Goal: Transaction & Acquisition: Purchase product/service

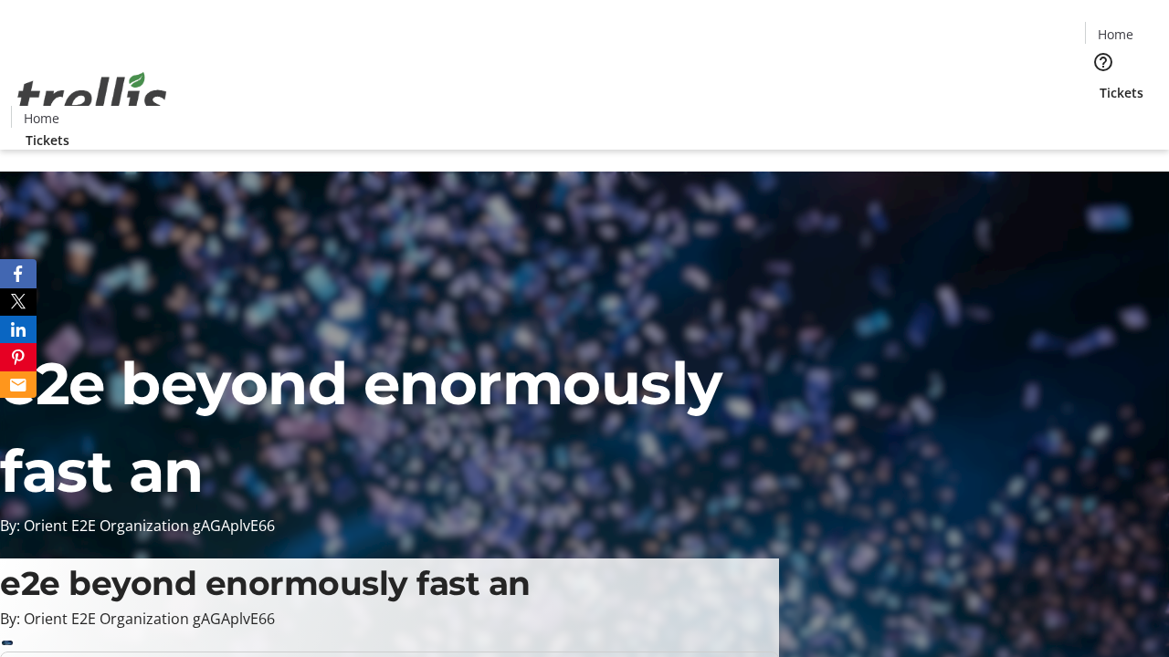
click at [1099, 83] on span "Tickets" at bounding box center [1121, 92] width 44 height 19
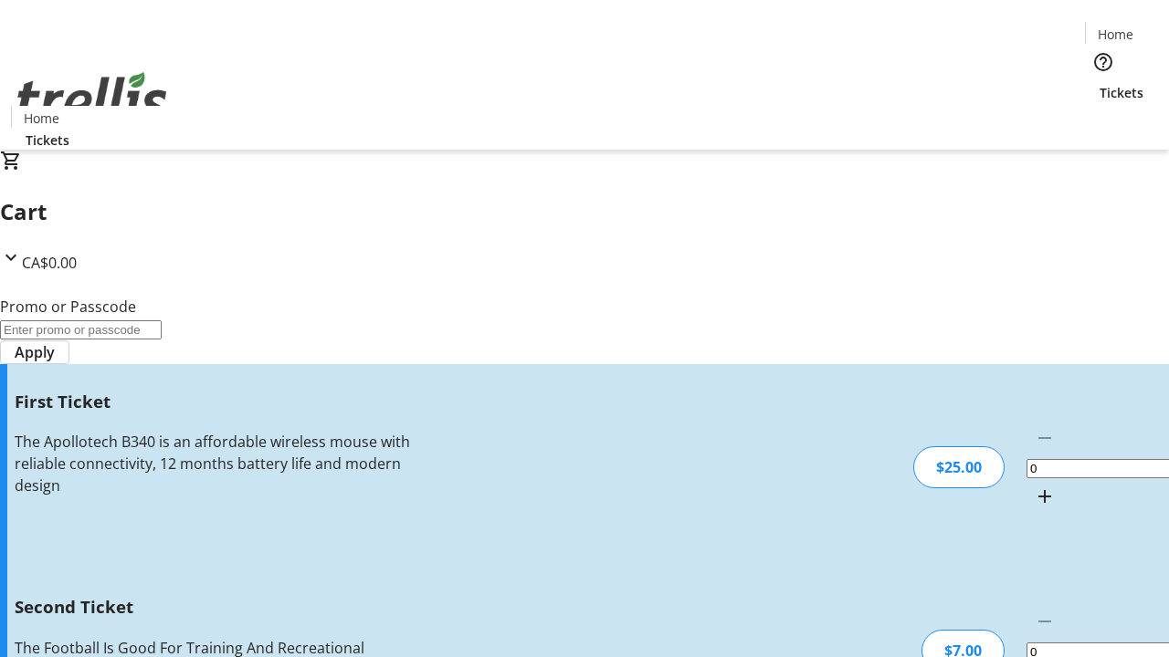
click at [1033, 486] on mat-icon "Increment by one" at bounding box center [1044, 497] width 22 height 22
type input "1"
type input "2"
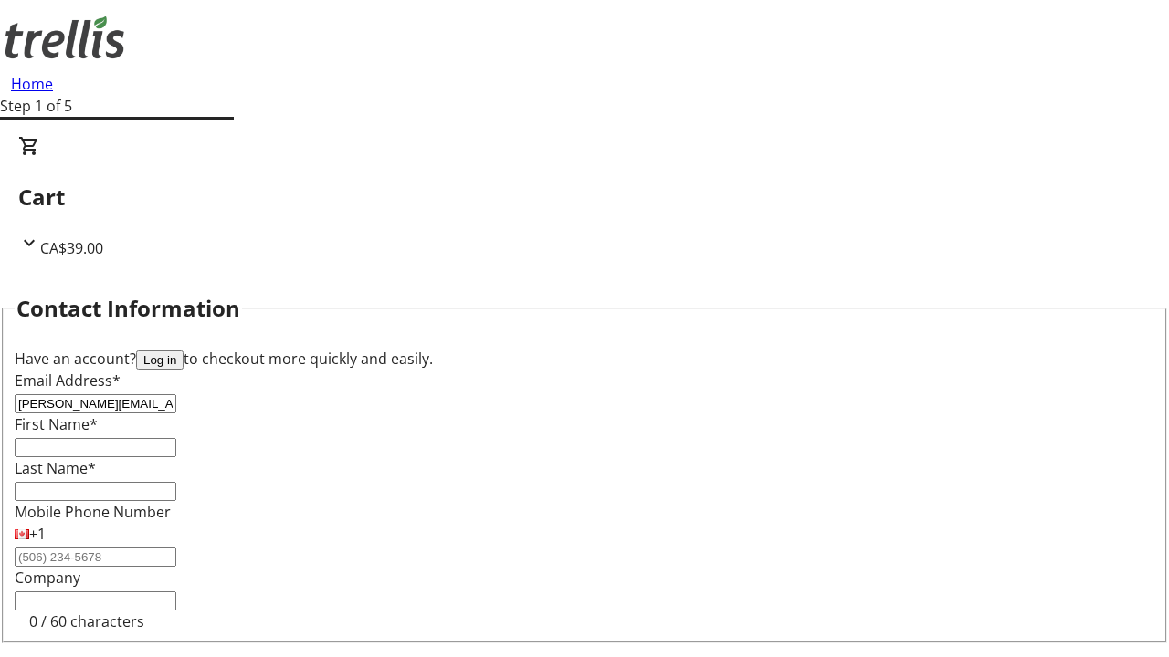
type input "[PERSON_NAME][EMAIL_ADDRESS][DOMAIN_NAME]"
type input "[PERSON_NAME]"
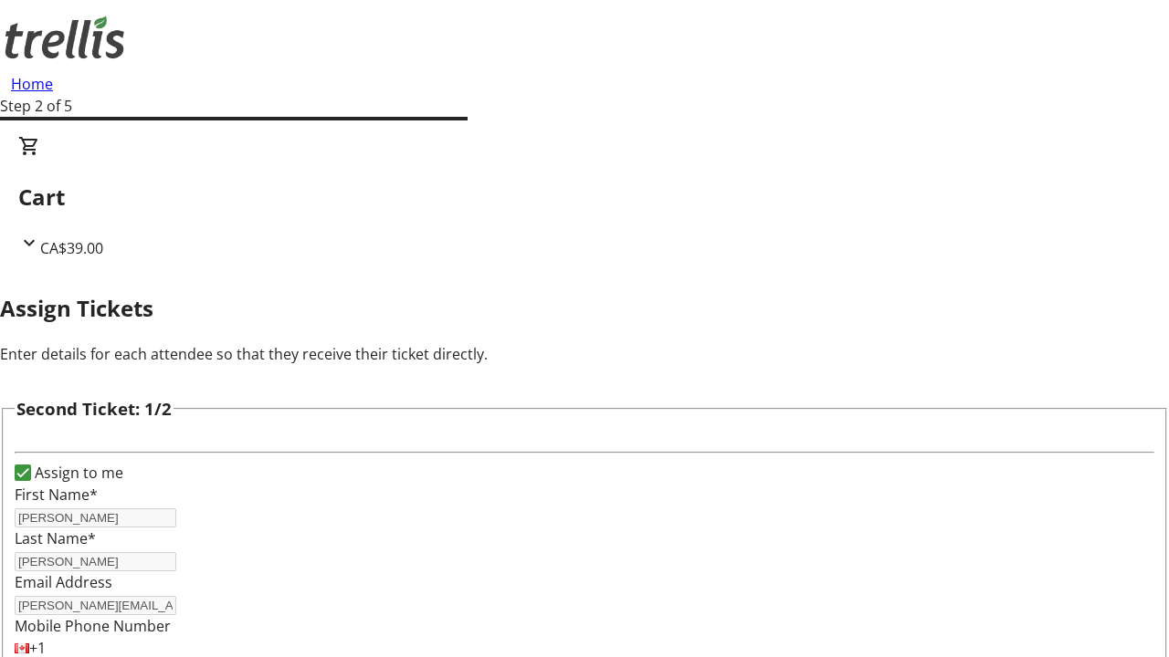
scroll to position [299, 0]
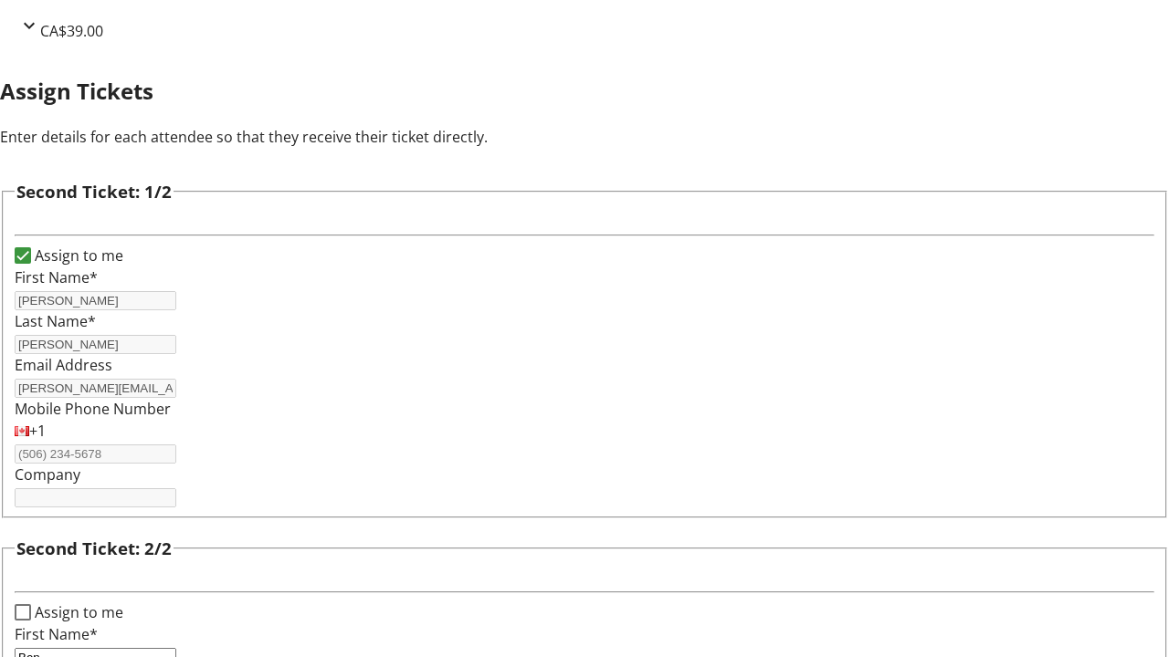
type input "[PERSON_NAME]"
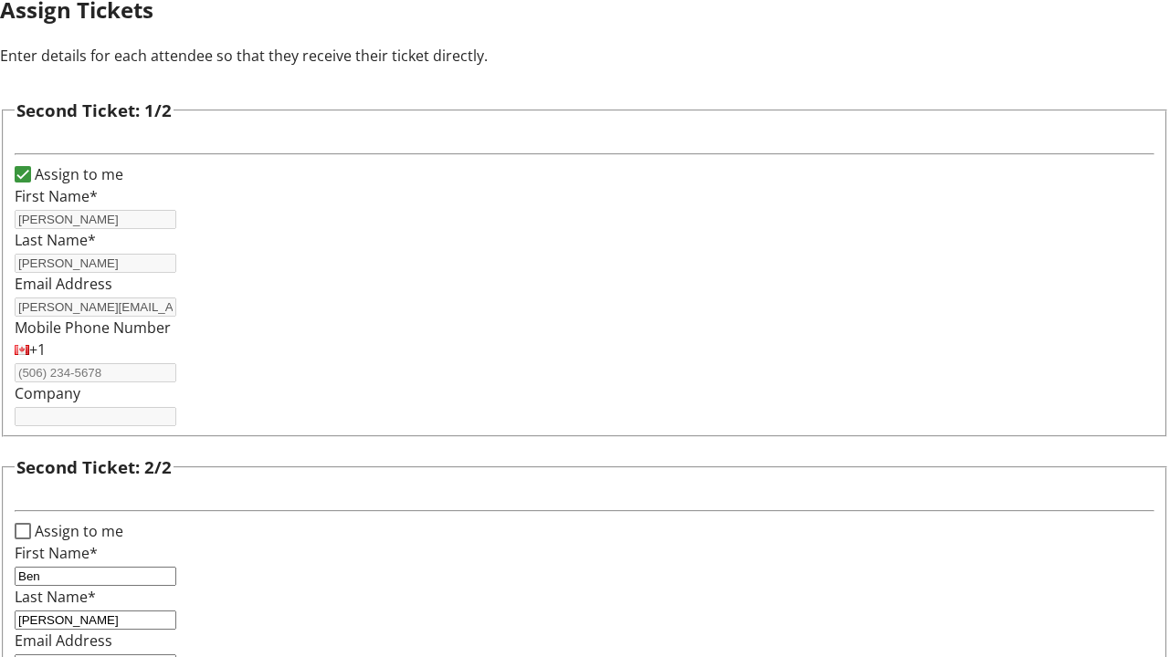
type input "[EMAIL_ADDRESS][DOMAIN_NAME]"
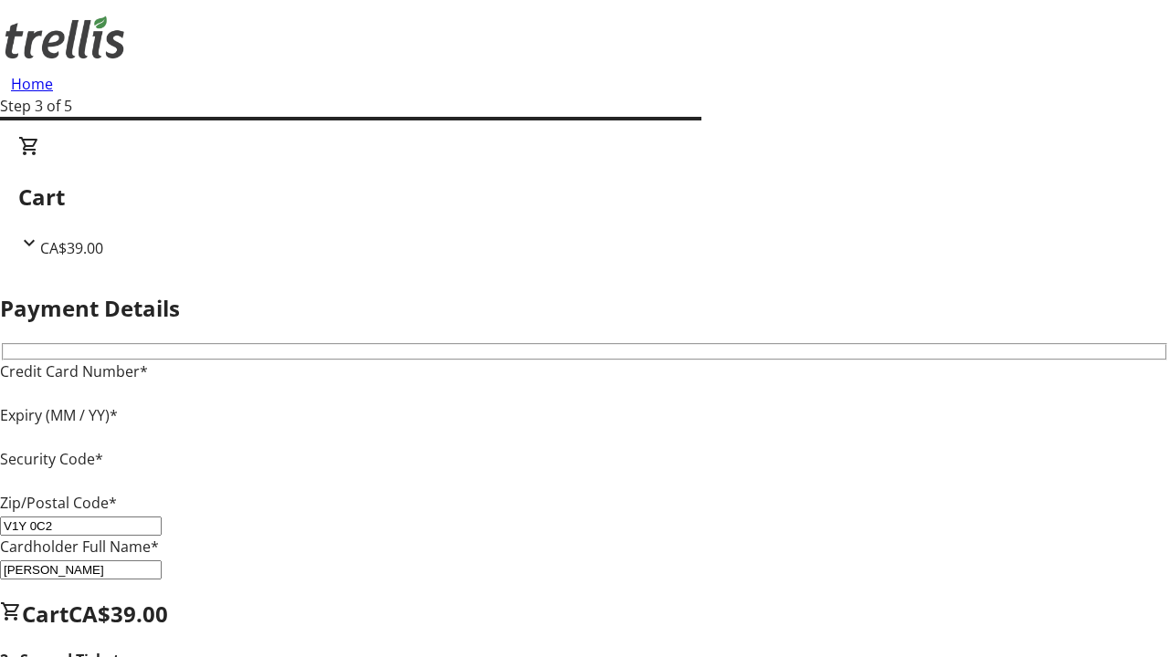
type input "V1Y 0C2"
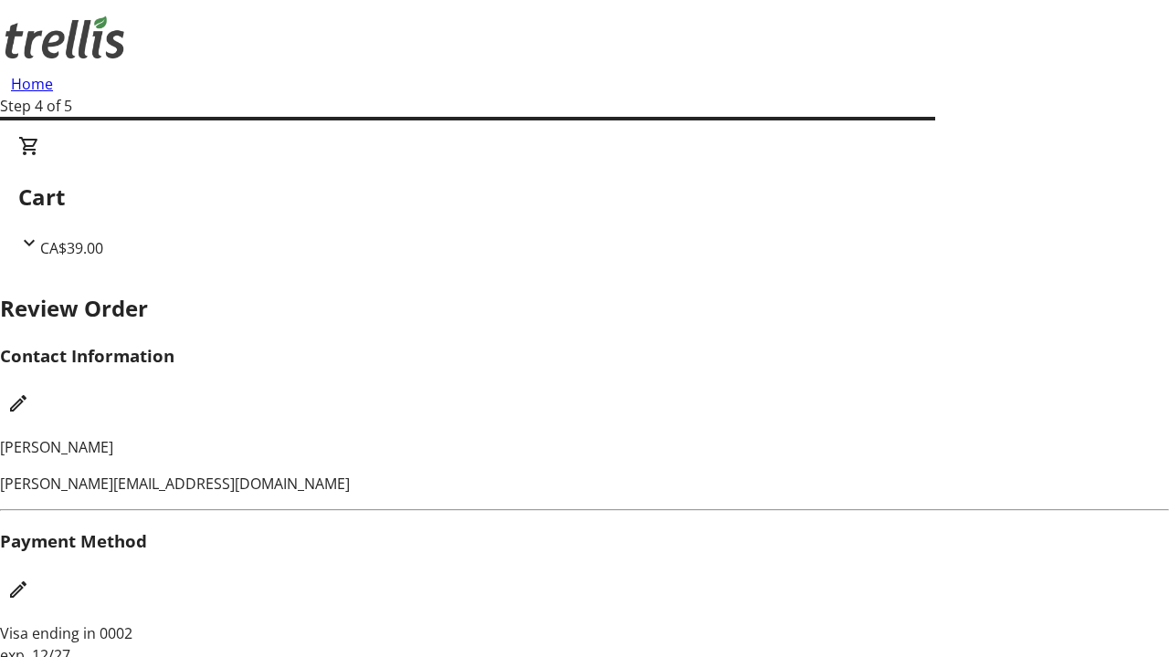
click at [29, 393] on mat-icon "Edit Contact Information" at bounding box center [18, 404] width 22 height 22
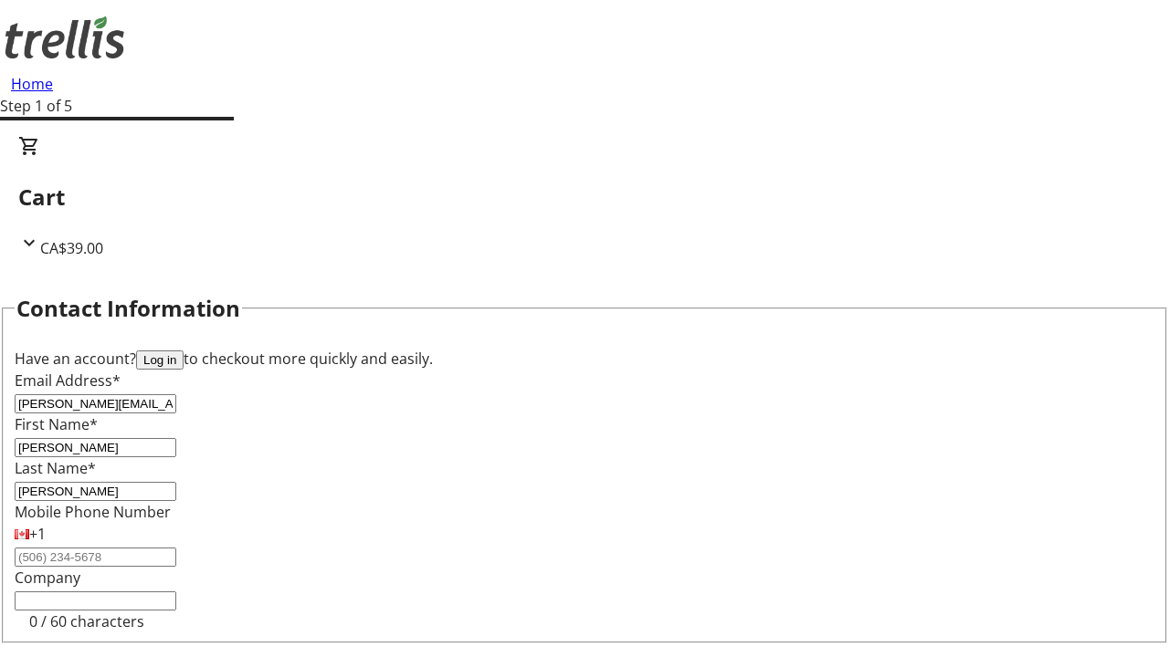
type input "[PERSON_NAME]"
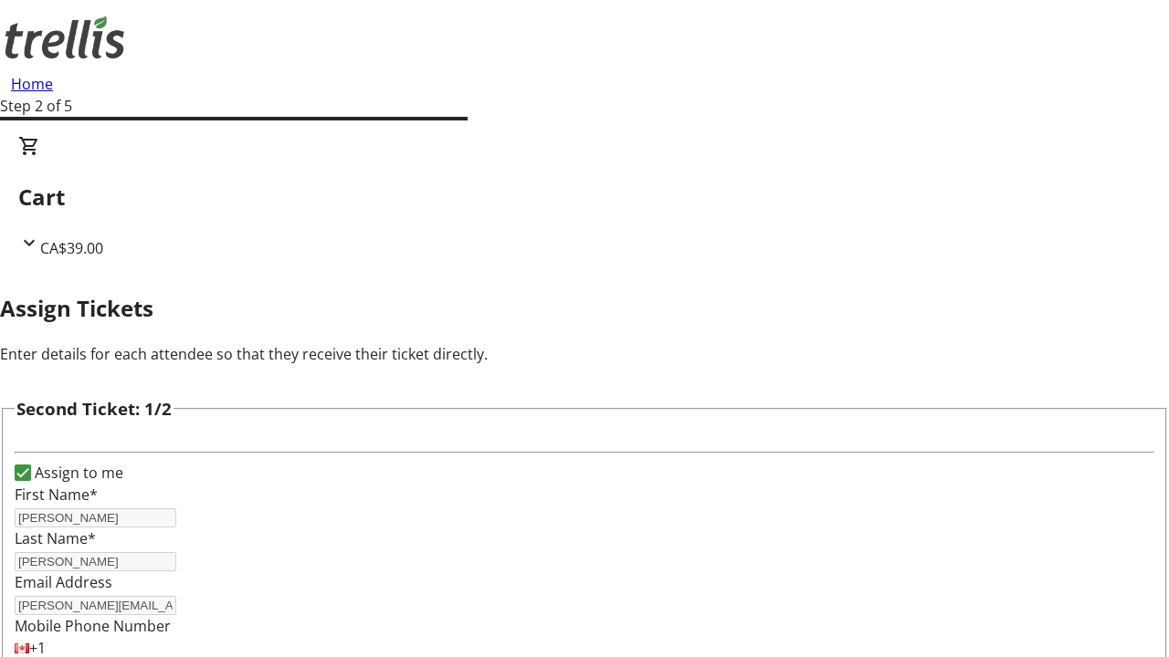
type input "New"
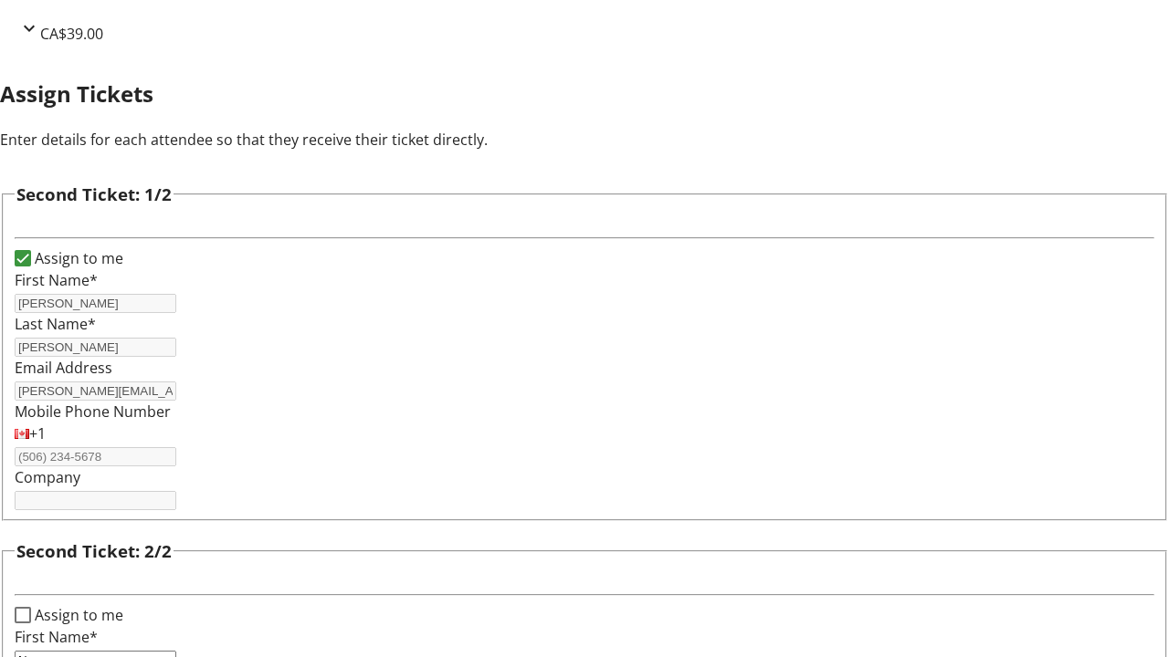
type input "Name"
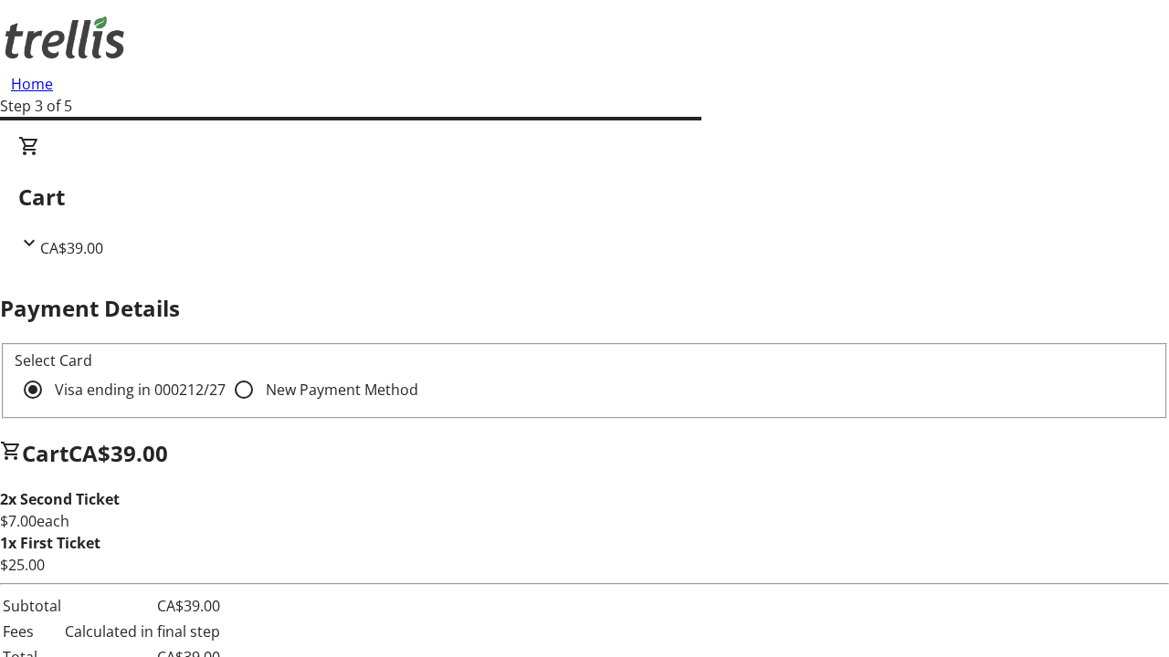
click at [226, 372] on input "New Payment Method" at bounding box center [244, 390] width 37 height 37
radio input "true"
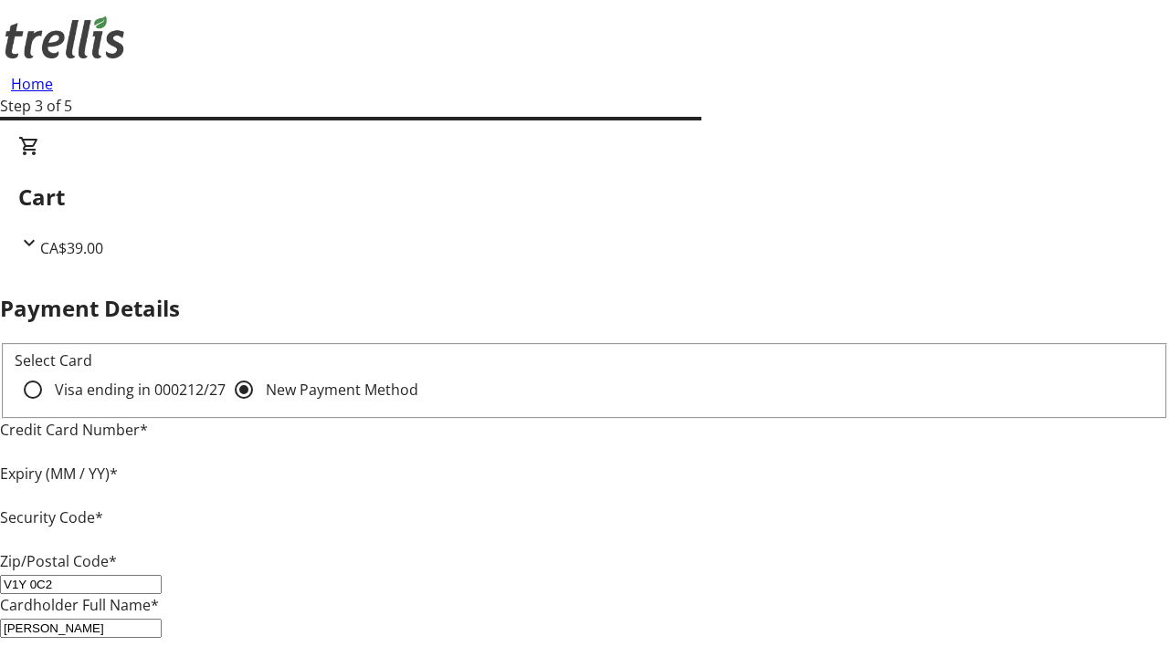
type input "V1Y 0C2"
